Goal: Navigation & Orientation: Find specific page/section

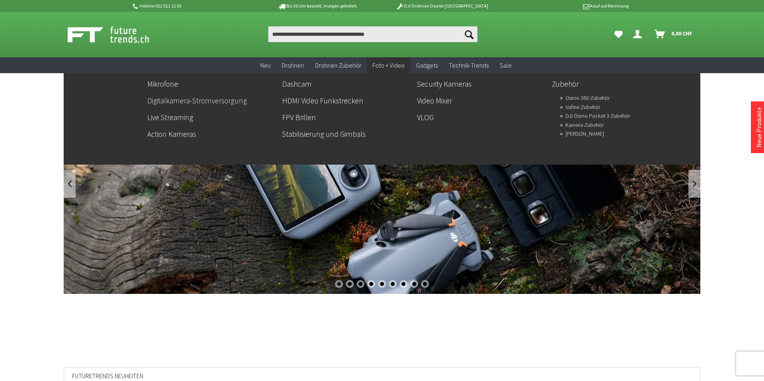
click at [225, 100] on link "Digitalkamera-Stromversorgung" at bounding box center [211, 101] width 129 height 14
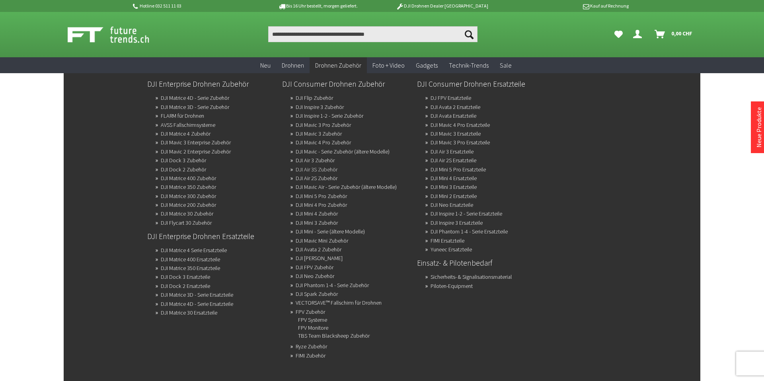
click at [312, 172] on link "DJI Air 3S Zubehör" at bounding box center [317, 169] width 42 height 11
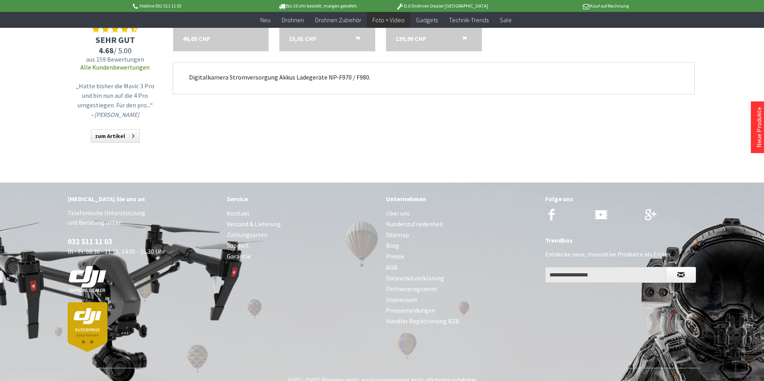
scroll to position [414, 0]
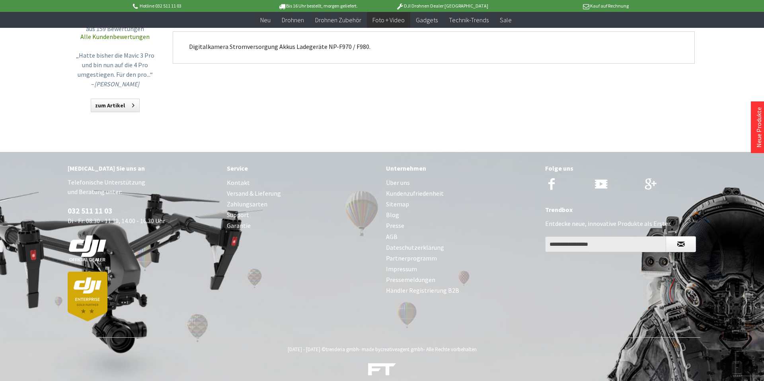
click at [401, 178] on link "Über uns" at bounding box center [461, 183] width 151 height 11
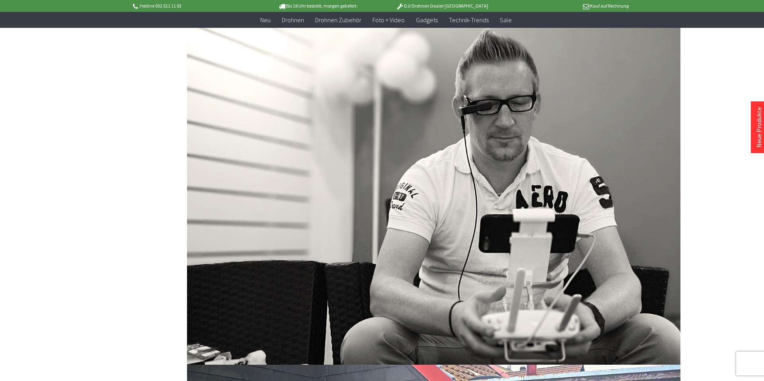
scroll to position [296, 0]
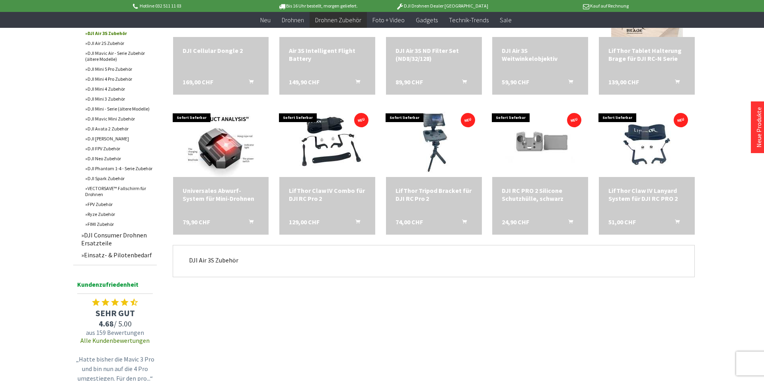
scroll to position [340, 0]
